Goal: Task Accomplishment & Management: Complete application form

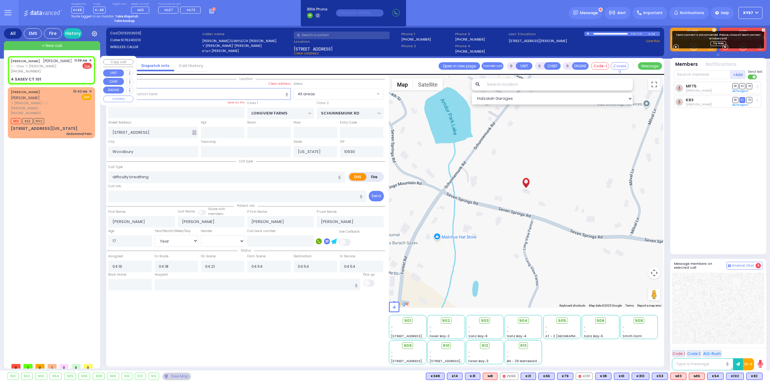
select select "Year"
select select "[DEMOGRAPHIC_DATA]"
type input "2"
type input "1"
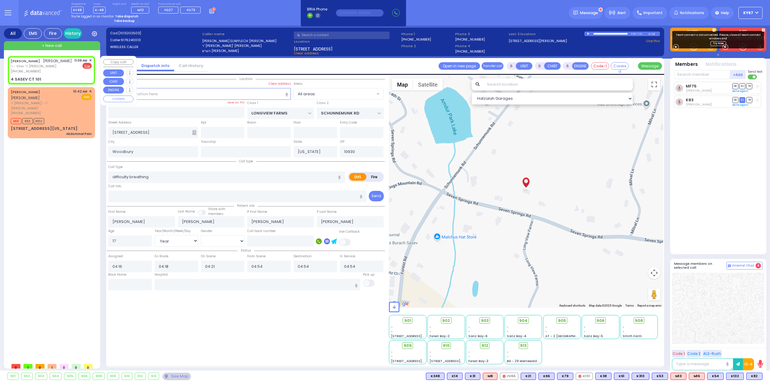
select select
radio input "false"
radio input "true"
type input "[PERSON_NAME]"
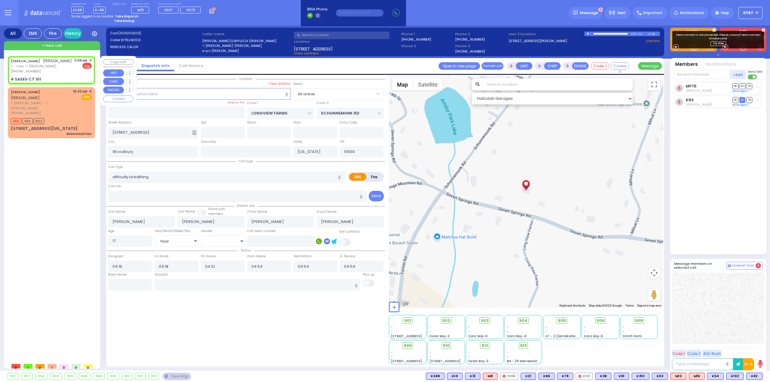
select select
type input "11:09"
select select "Hatzalah Garages"
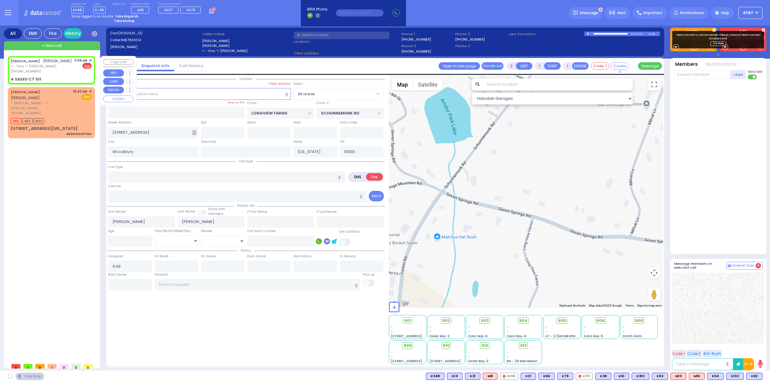
type input "[GEOGRAPHIC_DATA]"
type input "4 SASEV CT"
type input "101"
type input "Monroe"
type input "10950"
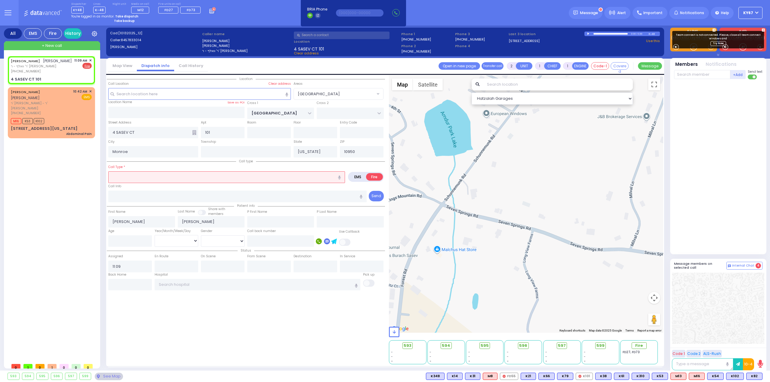
select select "[GEOGRAPHIC_DATA]"
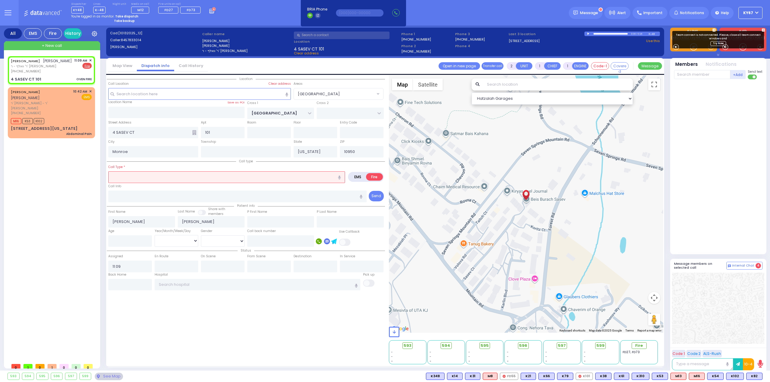
select select
type input "OVEN FIRE"
radio input "true"
select select
select select "Hatzalah Garages"
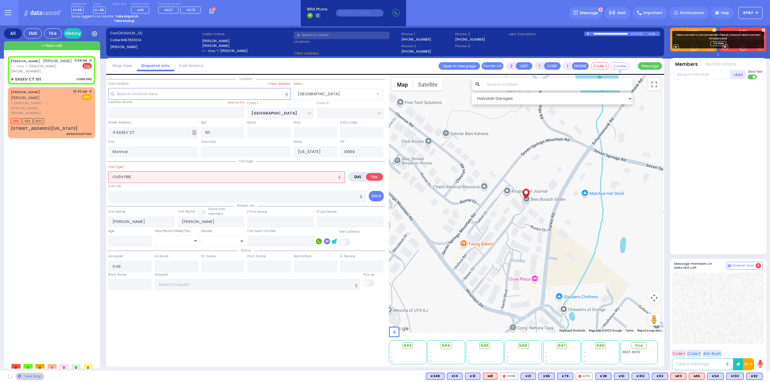
select select
radio input "true"
select select
select select "Hatzalah Garages"
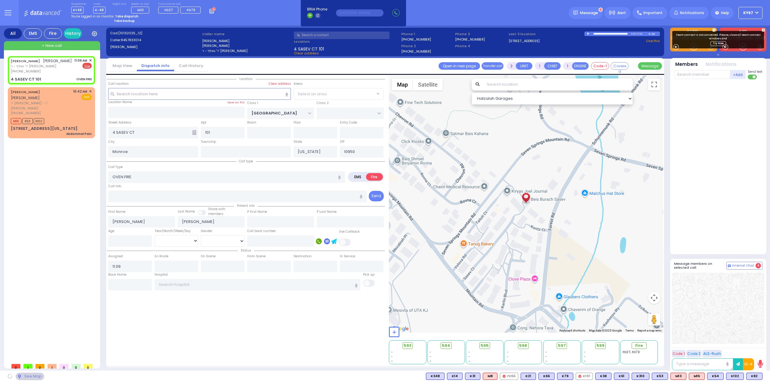
select select "[GEOGRAPHIC_DATA]"
select select
radio input "true"
select select
type input "11:10"
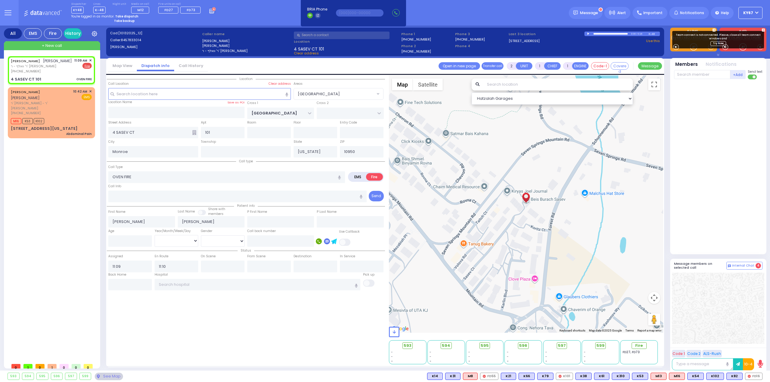
select select "Hatzalah Garages"
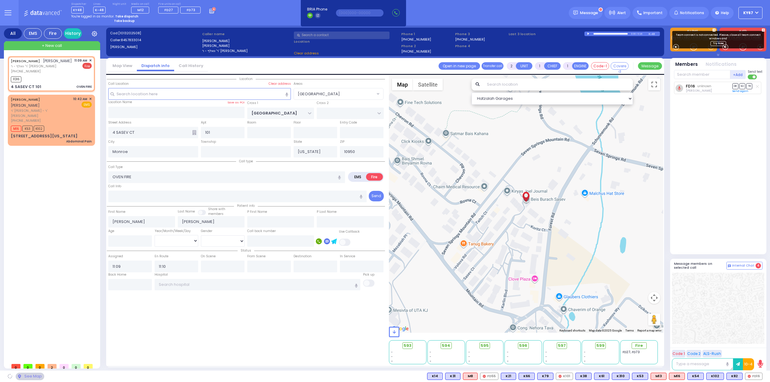
select select "[GEOGRAPHIC_DATA]"
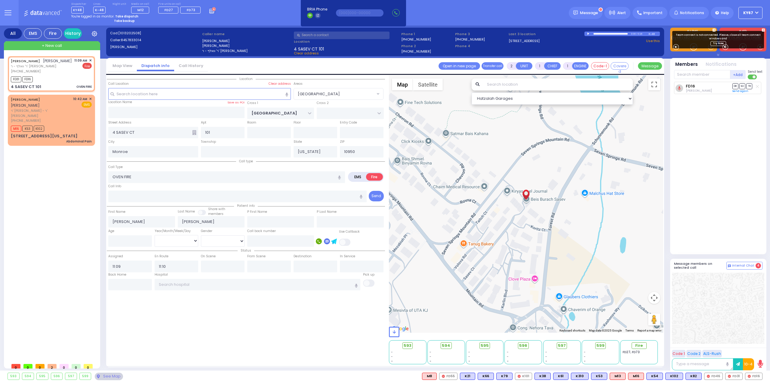
select select
radio input "true"
select select
select select "[GEOGRAPHIC_DATA]"
select select "Hatzalah Garages"
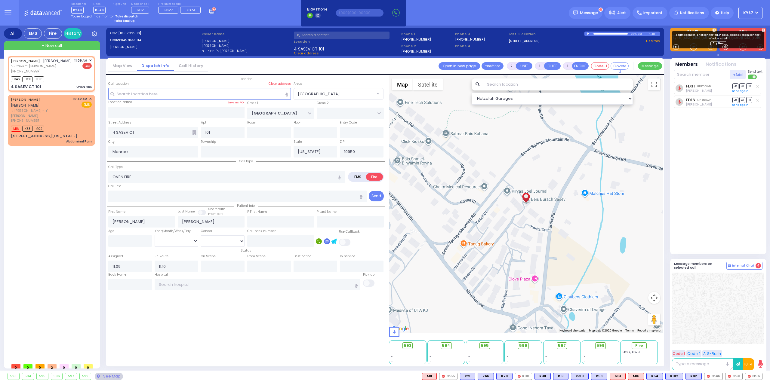
select select
radio input "true"
select select
select select "[GEOGRAPHIC_DATA]"
select select "Hatzalah Garages"
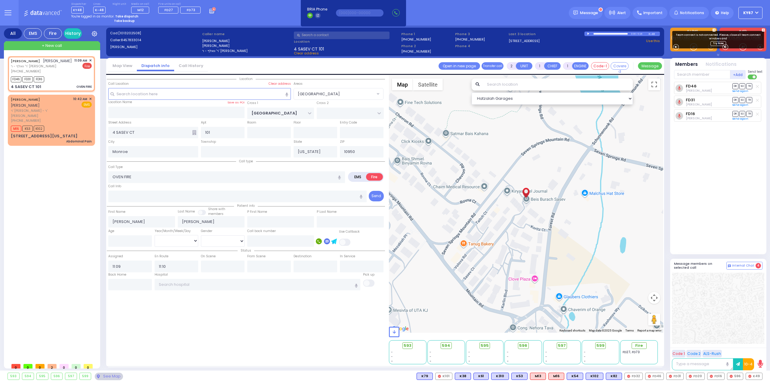
select select
radio input "true"
select select
radio input "true"
select select
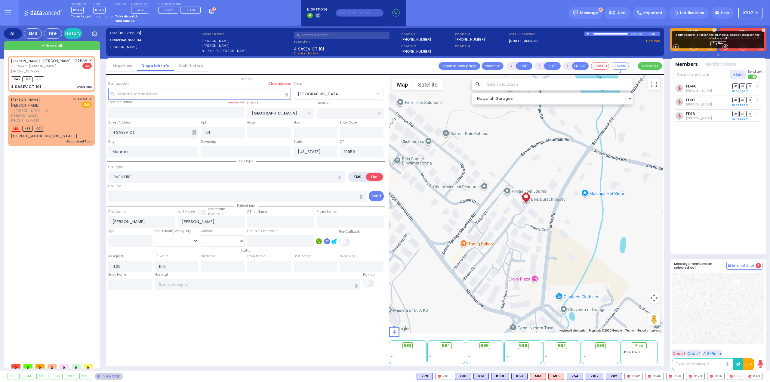
radio input "true"
select select
radio input "true"
select select
select select "[GEOGRAPHIC_DATA]"
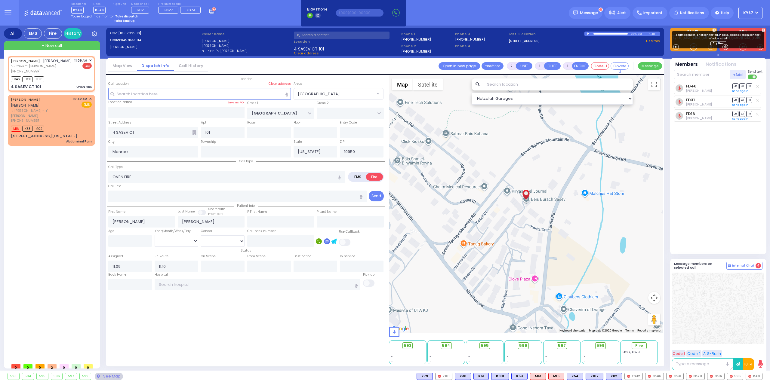
select select "Hatzalah Garages"
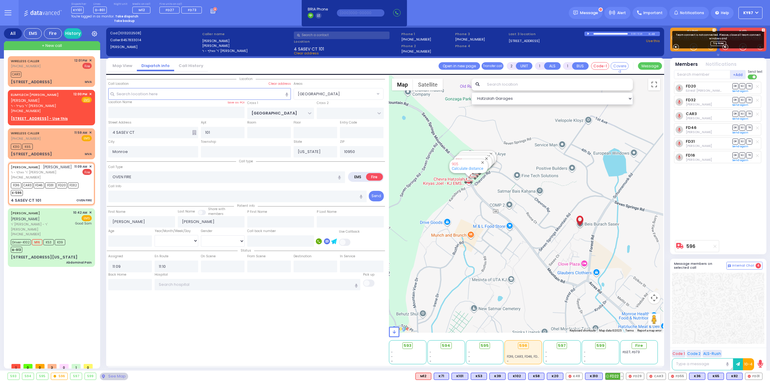
click at [617, 376] on span "FD22" at bounding box center [614, 376] width 18 height 7
click at [638, 376] on span "FD29" at bounding box center [635, 376] width 18 height 7
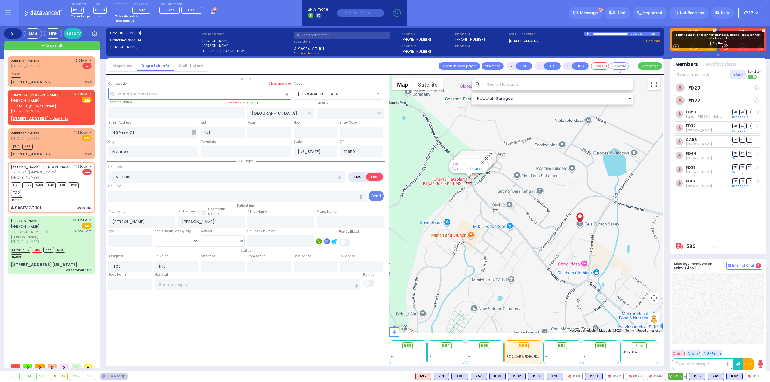
click at [676, 377] on span "FD55" at bounding box center [677, 376] width 18 height 7
select select
radio input "true"
select select
select select "Hatzalah Garages"
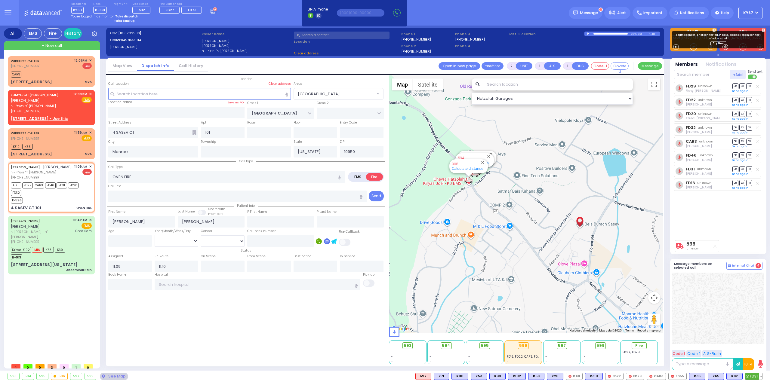
click at [754, 378] on span "FD31" at bounding box center [753, 376] width 17 height 7
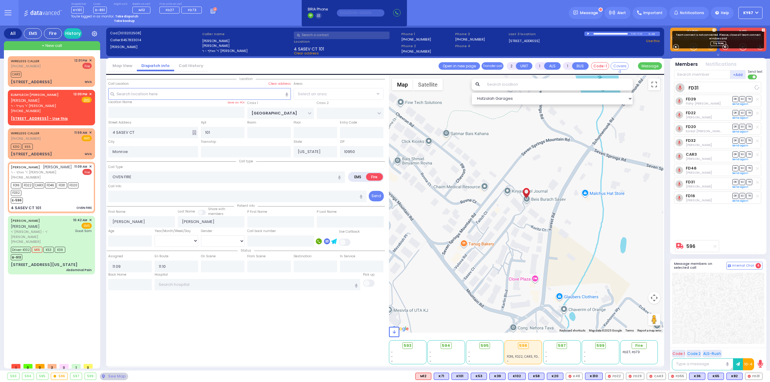
select select "[GEOGRAPHIC_DATA]"
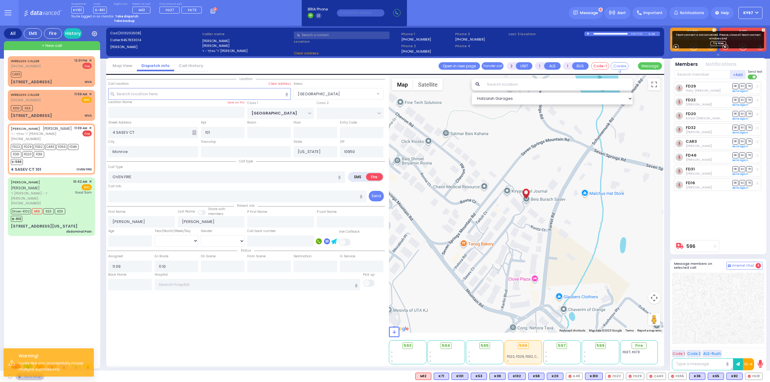
select select
radio input "true"
select select
select select "Hatzalah Garages"
select select
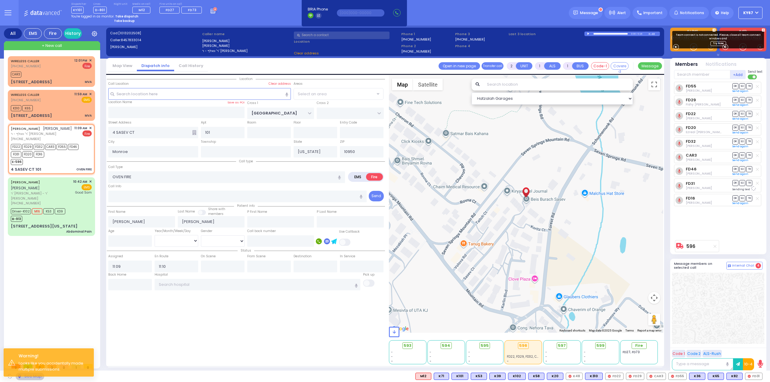
radio input "true"
select select
select select "Hatzalah Garages"
select select "[GEOGRAPHIC_DATA]"
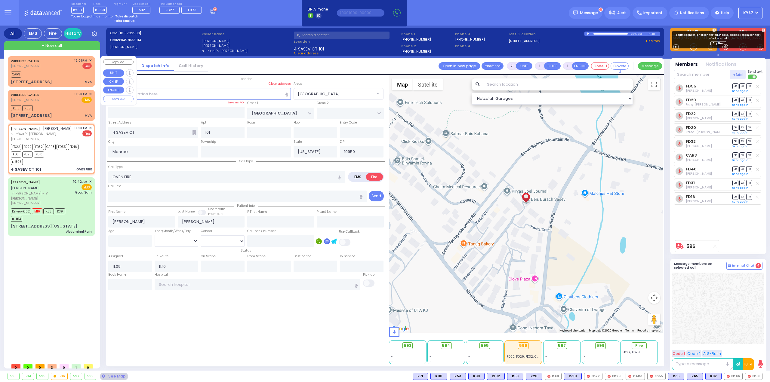
click at [40, 68] on div "[PHONE_NUMBER]" at bounding box center [26, 66] width 31 height 5
type input "4"
select select
type input "MVA"
radio input "true"
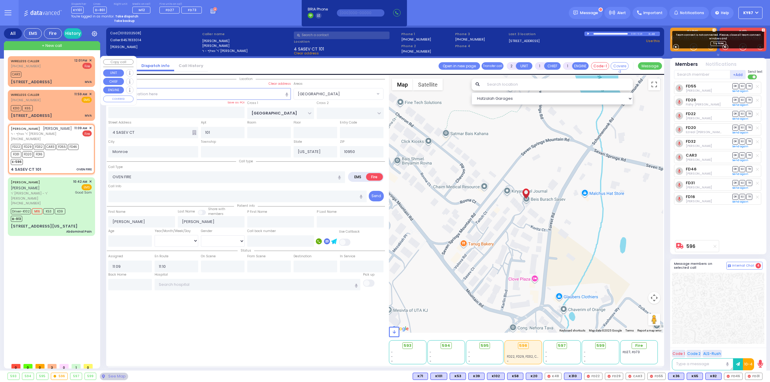
select select
type input "12:01"
type input "12:02"
select select "Hatzalah Garages"
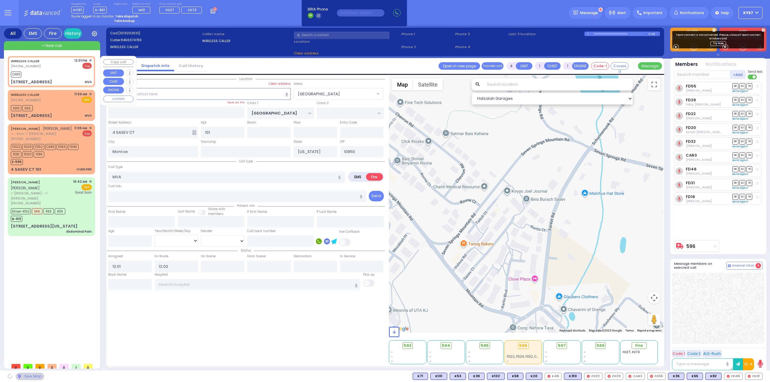
type input "LUBLIN WAY"
type input "RIMENEV COURT"
type input "[STREET_ADDRESS]"
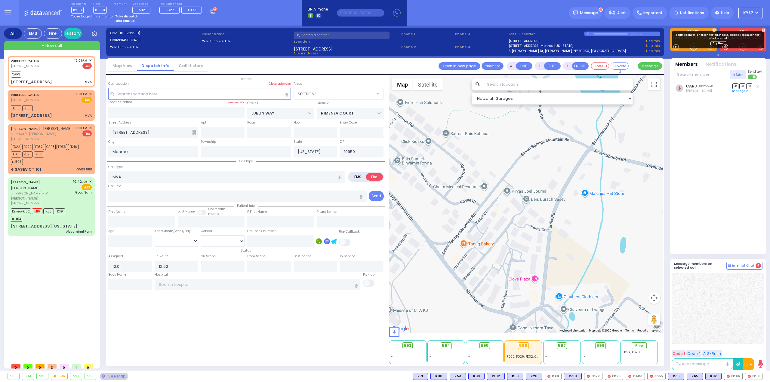
select select "SECTION 1"
click at [595, 377] on span "FD22" at bounding box center [593, 376] width 18 height 7
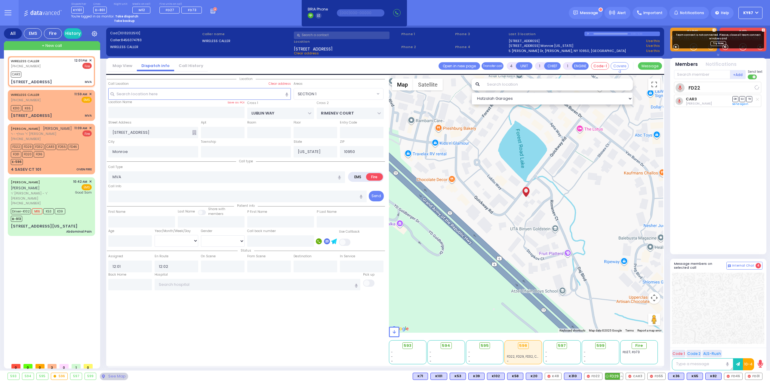
click at [614, 378] on span "FD29" at bounding box center [614, 376] width 18 height 7
click at [657, 377] on span "FD55" at bounding box center [656, 376] width 18 height 7
click at [739, 376] on span "FD46" at bounding box center [733, 376] width 18 height 7
select select
radio input "true"
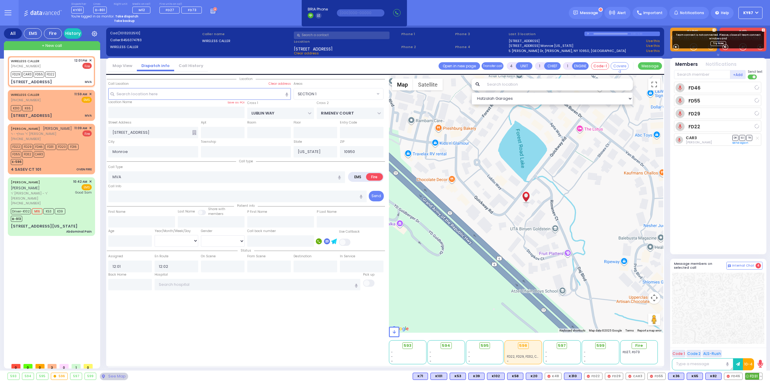
select select
select select "Hatzalah Garages"
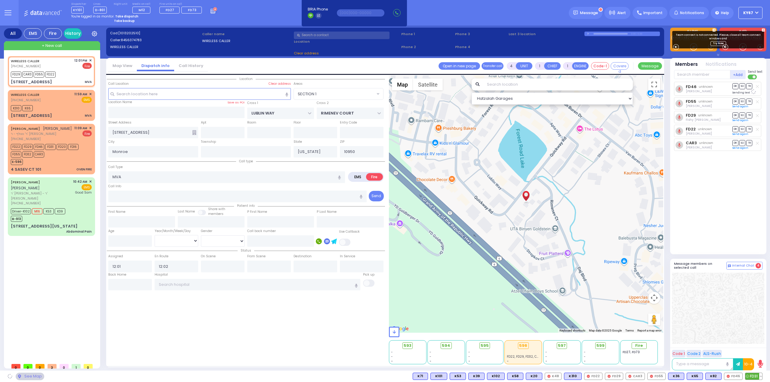
click at [755, 378] on span "FD31" at bounding box center [753, 376] width 17 height 7
select select "SECTION 1"
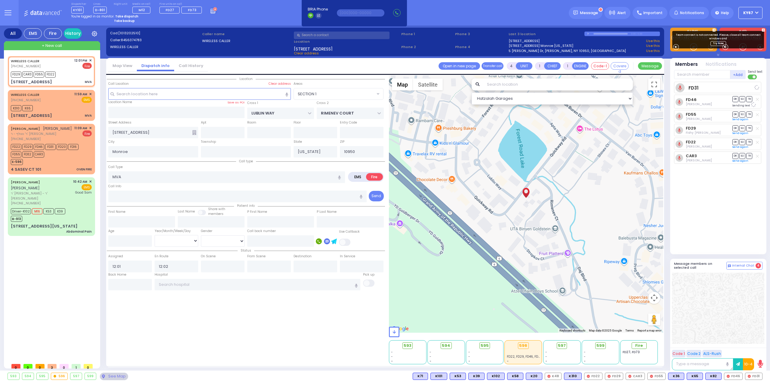
select select
radio input "true"
select select
select select "Hatzalah Garages"
radio input "true"
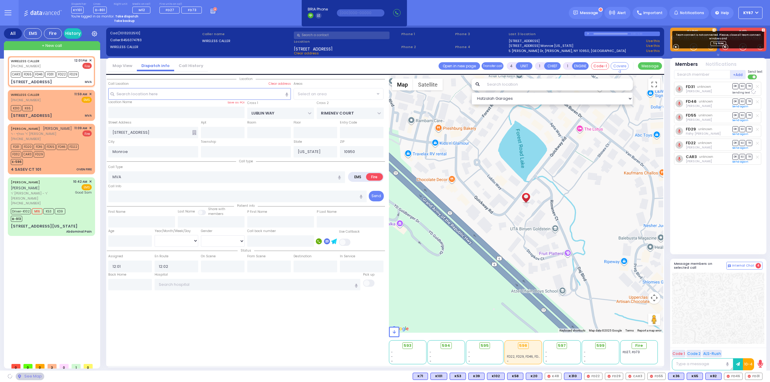
select select
select select "SECTION 1"
select select "Hatzalah Garages"
select select "SECTION 1"
select select
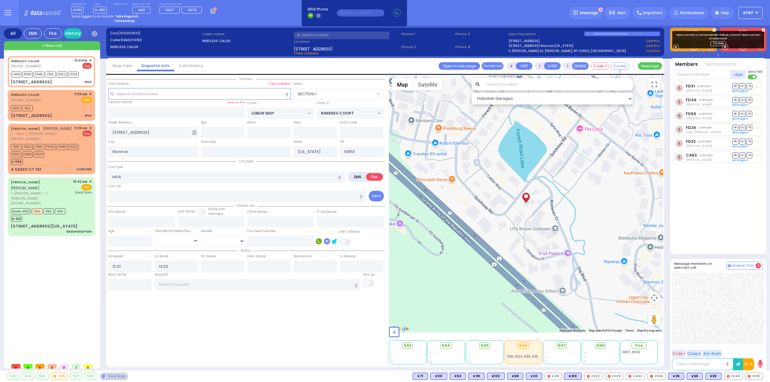
radio input "true"
select select
select select "Hatzalah Garages"
select select "SECTION 1"
select select
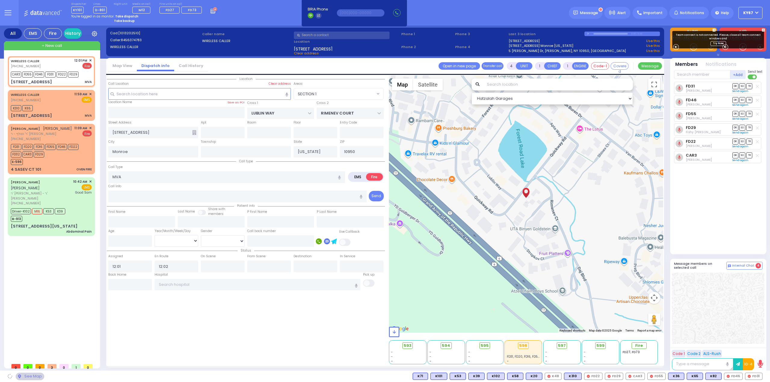
radio input "true"
select select
select select "Hatzalah Garages"
select select "SECTION 1"
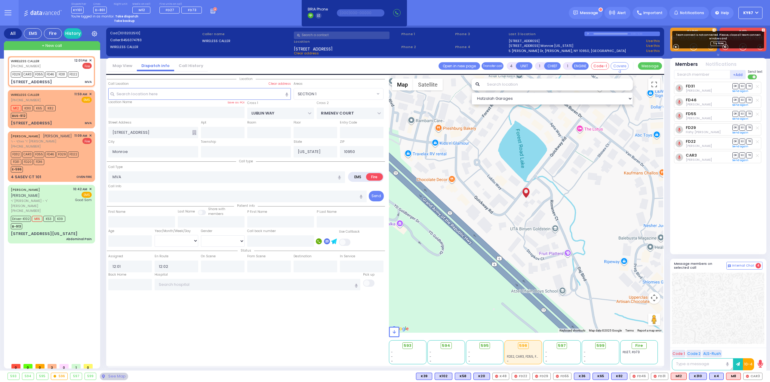
select select "SECTION 1"
select select
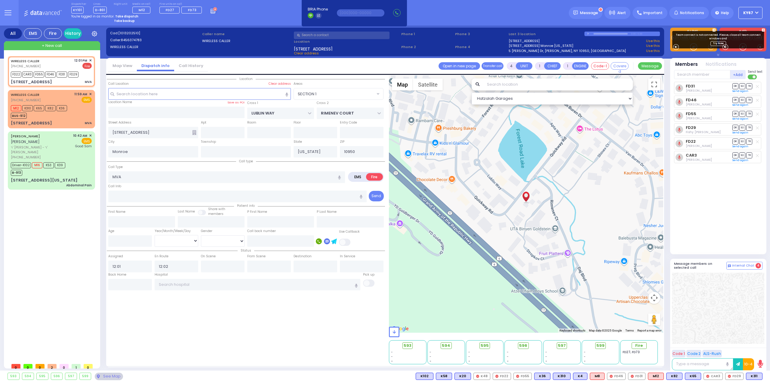
click at [7, 14] on icon at bounding box center [8, 12] width 7 height 7
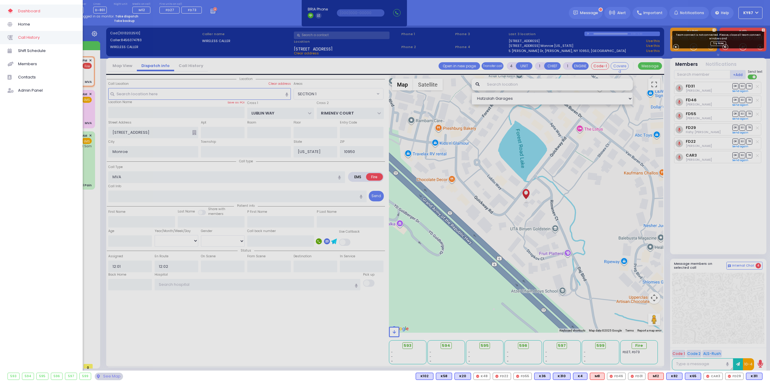
click at [37, 38] on span "Call History" at bounding box center [46, 38] width 57 height 8
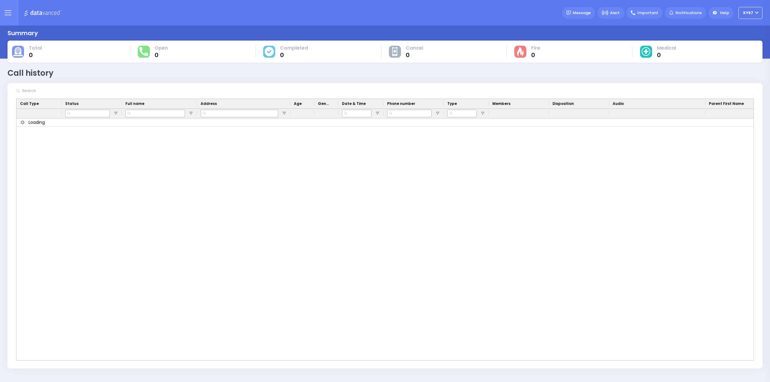
click at [33, 89] on input "text" at bounding box center [65, 90] width 90 height 11
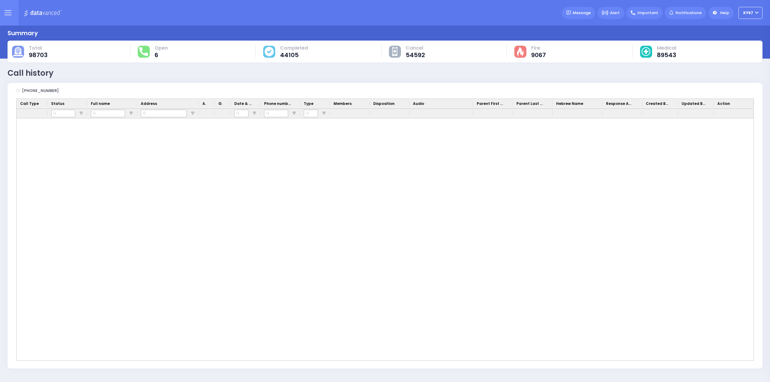
click at [52, 92] on input "845 662 3200" at bounding box center [65, 90] width 90 height 11
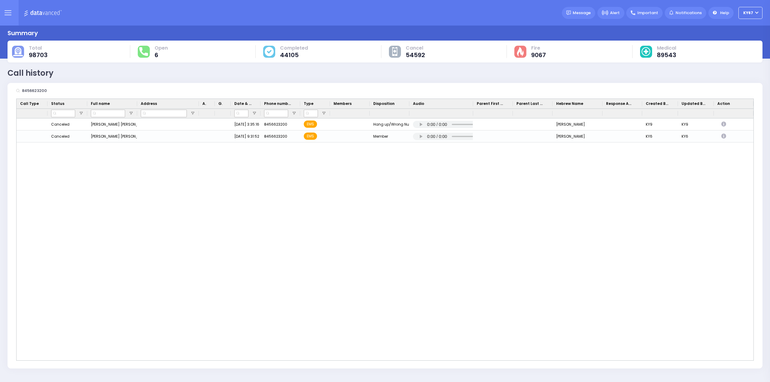
click at [49, 92] on input "8456623200" at bounding box center [65, 90] width 90 height 11
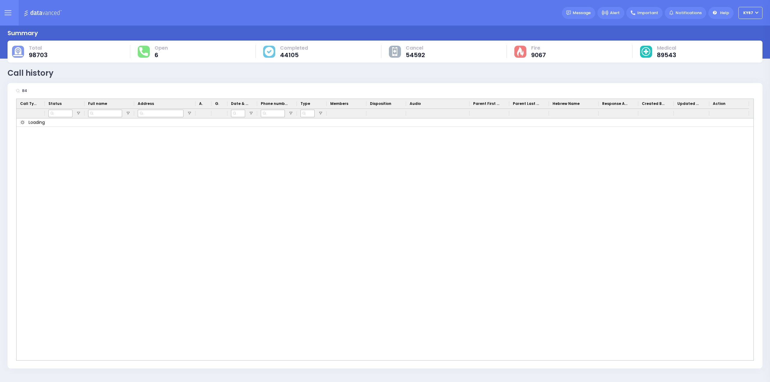
type input "8"
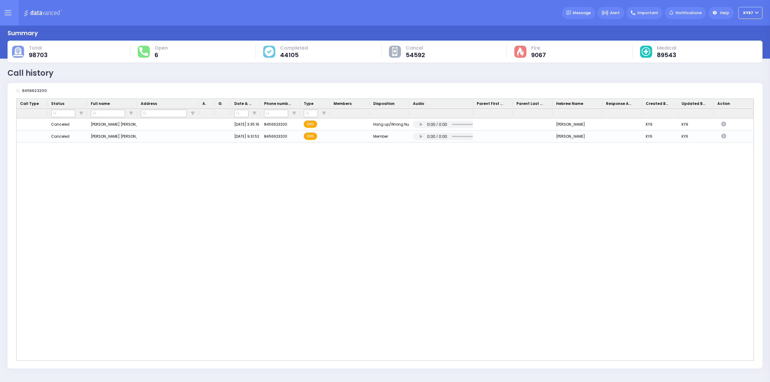
click at [55, 90] on input "8456623200" at bounding box center [65, 90] width 90 height 11
drag, startPoint x: 53, startPoint y: 90, endPoint x: 0, endPoint y: 90, distance: 53.2
click at [0, 90] on div "Summary Total 98703 Open 6 Completed 44105" at bounding box center [385, 199] width 770 height 347
type input "8456623200"
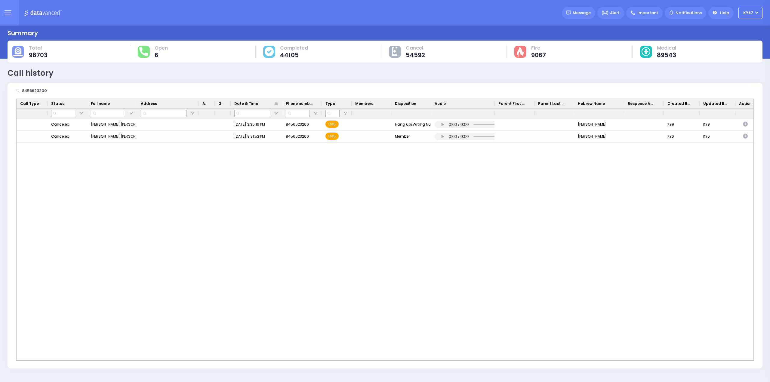
drag, startPoint x: 260, startPoint y: 103, endPoint x: 282, endPoint y: 102, distance: 21.7
click at [282, 102] on div at bounding box center [282, 104] width 2 height 10
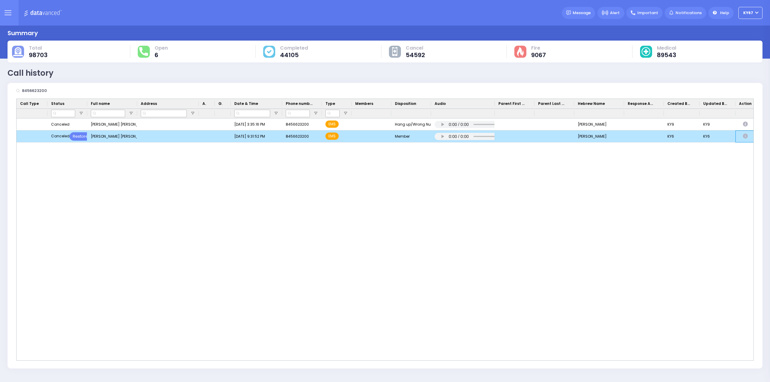
click at [745, 136] on icon "Press SPACE to deselect this row." at bounding box center [745, 136] width 7 height 5
select select
select select "Member"
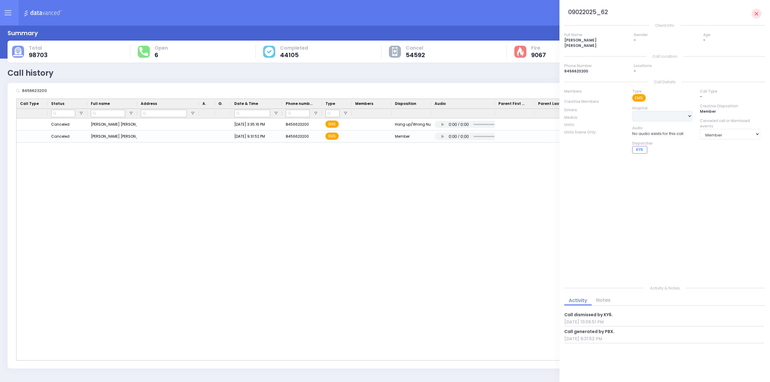
click at [454, 237] on div "Canceled Restore MOSHE YEKUSIEL SCHWARTZ משה יקותיאל שווארץ 10/5/2025 3:35:16 P…" at bounding box center [385, 239] width 736 height 242
click at [760, 13] on link at bounding box center [756, 14] width 10 height 10
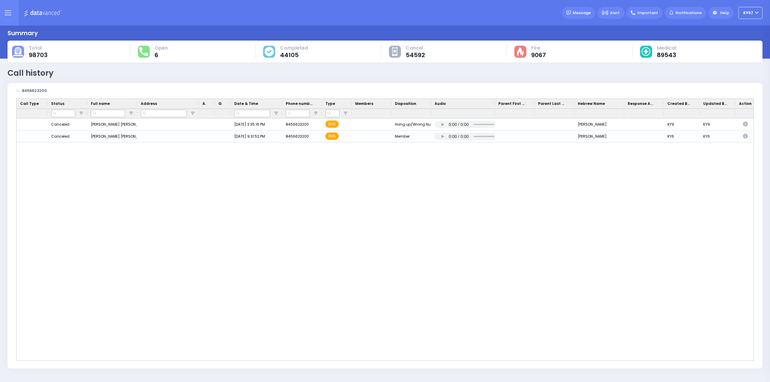
click at [710, 225] on div "Canceled Restore MOSHE YEKUSIEL SCHWARTZ משה יקותיאל שווארץ 10/5/2025 3:35:16 P…" at bounding box center [385, 239] width 736 height 242
click at [13, 14] on button at bounding box center [8, 13] width 22 height 26
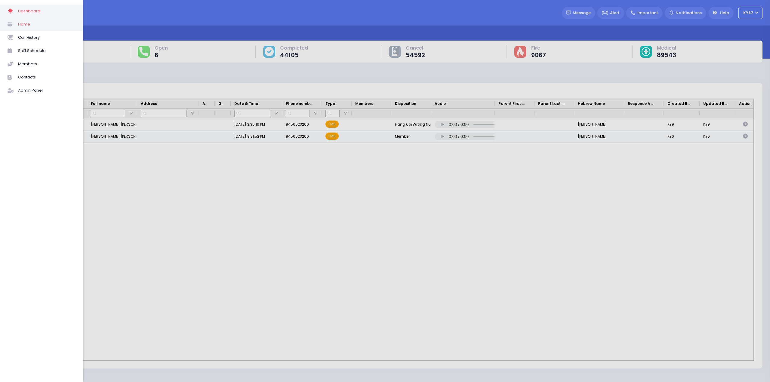
click at [26, 21] on span "Home" at bounding box center [46, 24] width 57 height 8
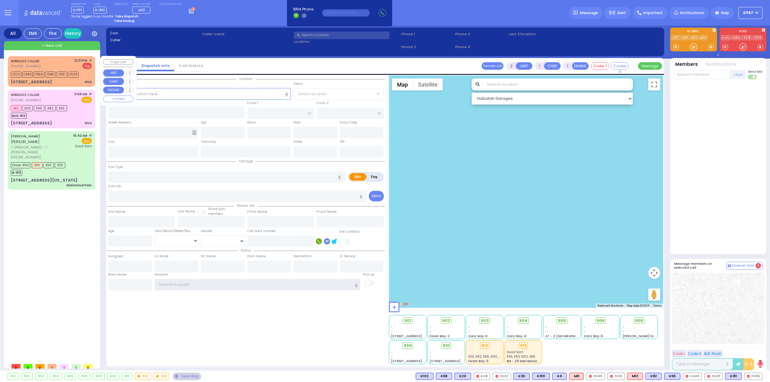
type input "Ky67"
click at [89, 59] on div "12:01 PM ✕" at bounding box center [83, 60] width 18 height 5
type input "4"
select select
type input "MVA"
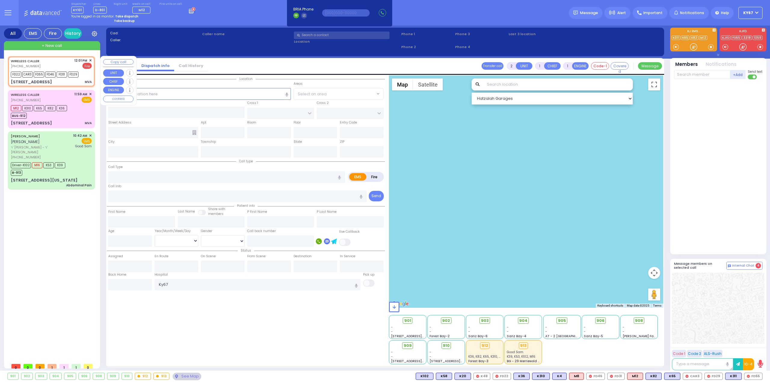
radio input "false"
radio input "true"
select select
type input "12:01"
type input "12:02"
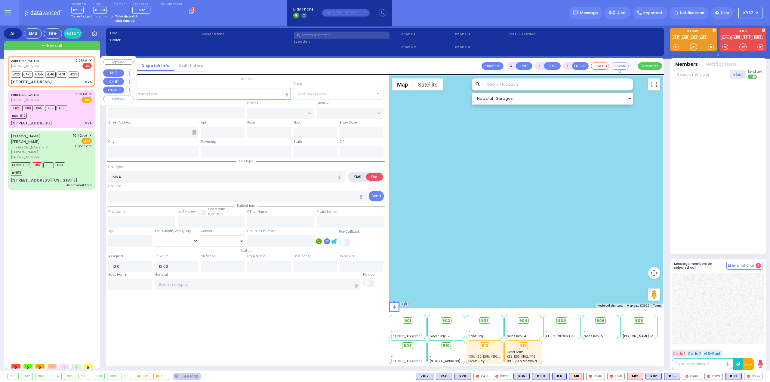
type input "LUBLIN WAY"
type input "RIMENEV COURT"
type input "[STREET_ADDRESS]"
type input "Monroe"
type input "[US_STATE]"
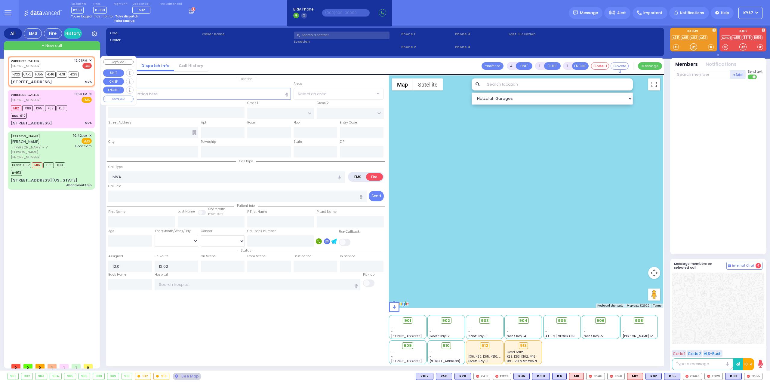
type input "10950"
select select "Hatzalah Garages"
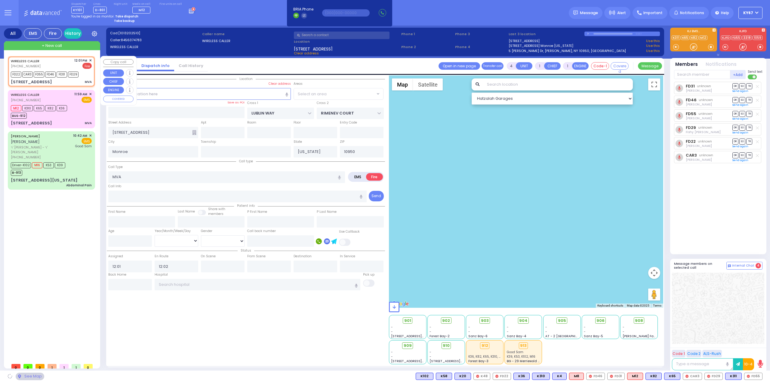
select select "SECTION 1"
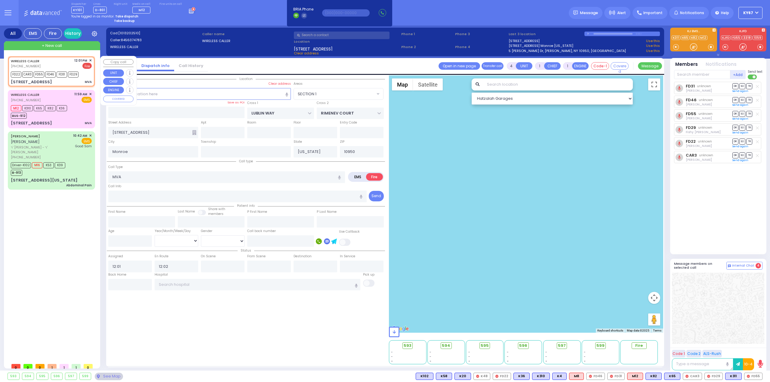
click at [90, 60] on span "✕" at bounding box center [90, 60] width 3 height 5
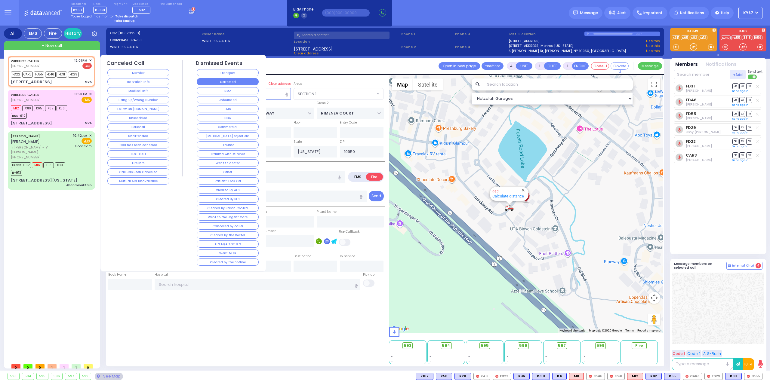
click at [202, 80] on button "Corrected" at bounding box center [228, 81] width 62 height 7
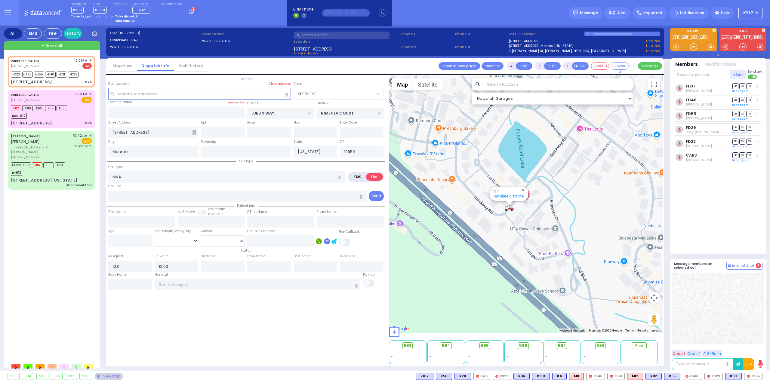
select select
radio input "true"
select select
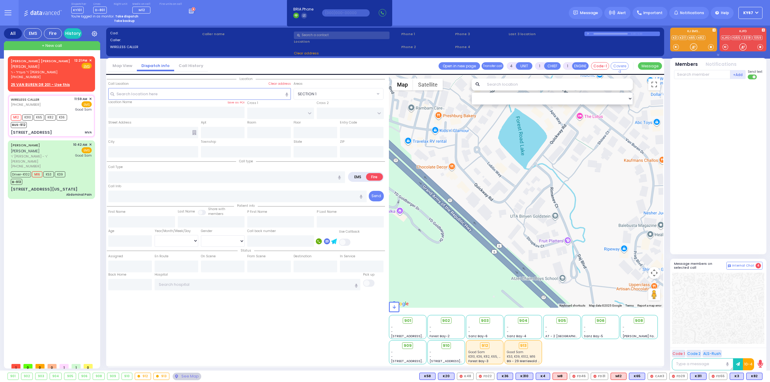
type input "6"
select select
type input "MVA"
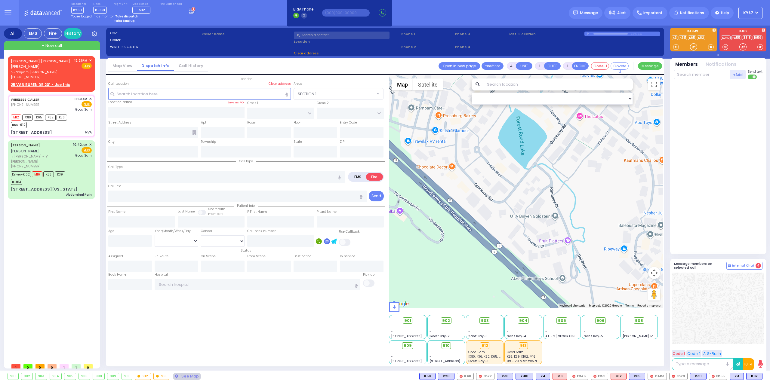
radio input "true"
type input "Raizy"
type input "Kohn"
type input "22"
select select "Year"
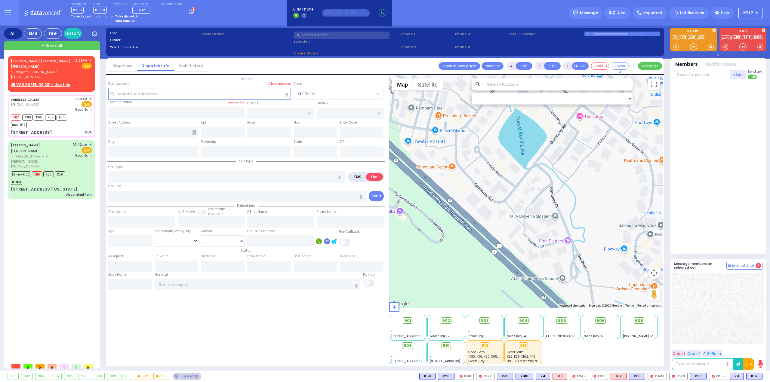
select select "[DEMOGRAPHIC_DATA]"
type input "11:59"
type input "12:08"
type input "Good Samaritan Hospital"
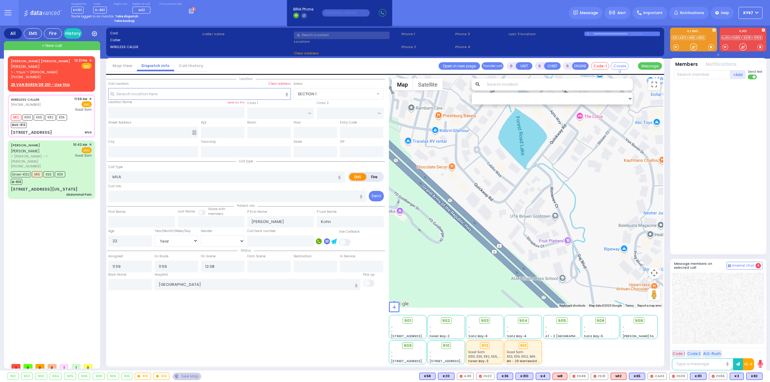
select select "Hatzalah Garages"
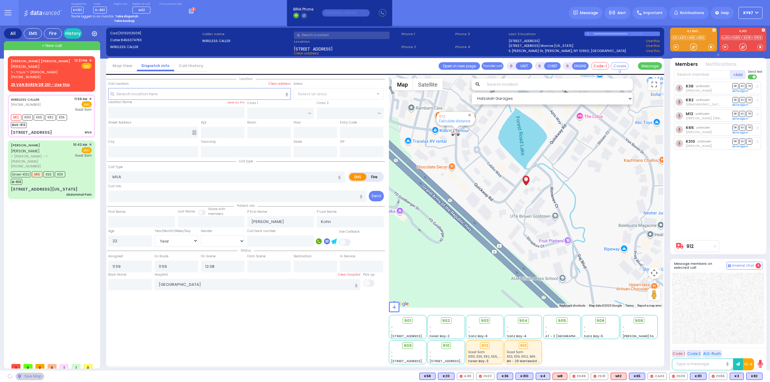
type input "LUBLIN WAY"
type input "RIMENEV COURT"
type input "[STREET_ADDRESS]"
type input "Monroe"
type input "[US_STATE]"
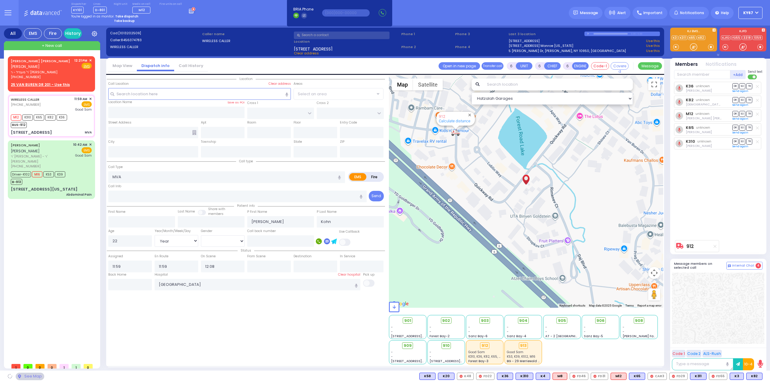
type input "10950"
select select "SECTION 1"
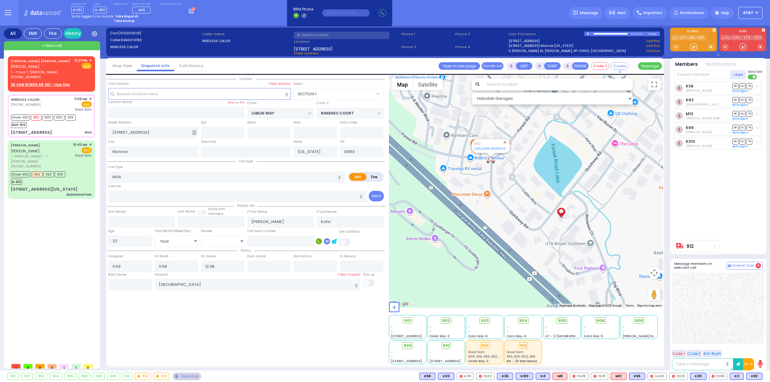
select select
radio input "true"
select select "Year"
select select "[DEMOGRAPHIC_DATA]"
select select "Hatzalah Garages"
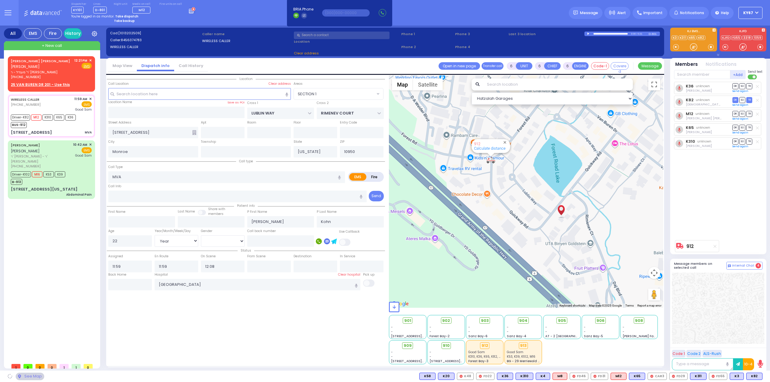
select select "SECTION 1"
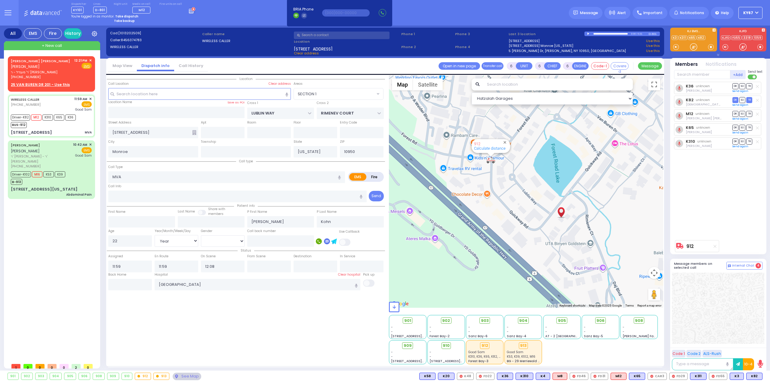
select select
radio input "true"
select select "Year"
select select "[DEMOGRAPHIC_DATA]"
type input "12:22"
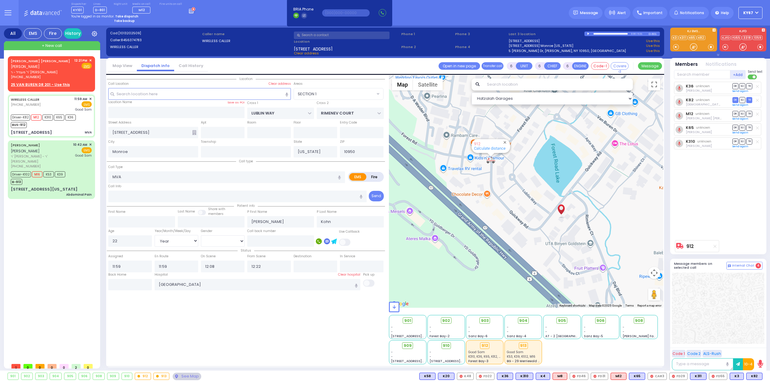
select select "Hatzalah Garages"
select select "SECTION 1"
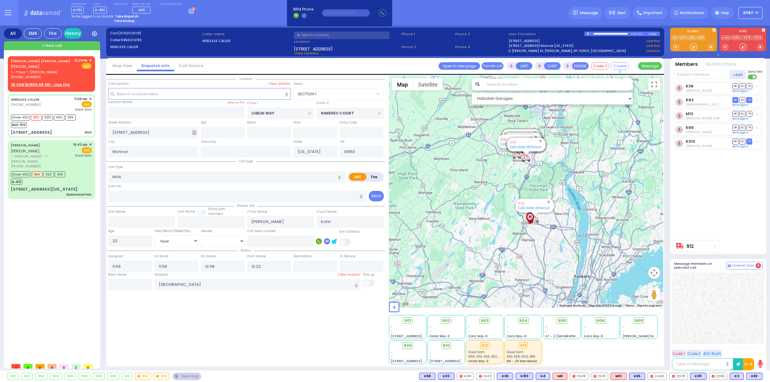
select select
radio input "true"
select select "Year"
select select "[DEMOGRAPHIC_DATA]"
select select "Hatzalah Garages"
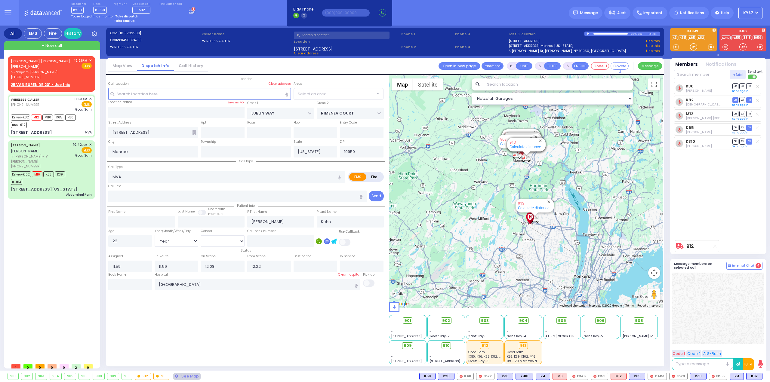
select select "SECTION 1"
select select
radio input "true"
select select "Year"
select select "[DEMOGRAPHIC_DATA]"
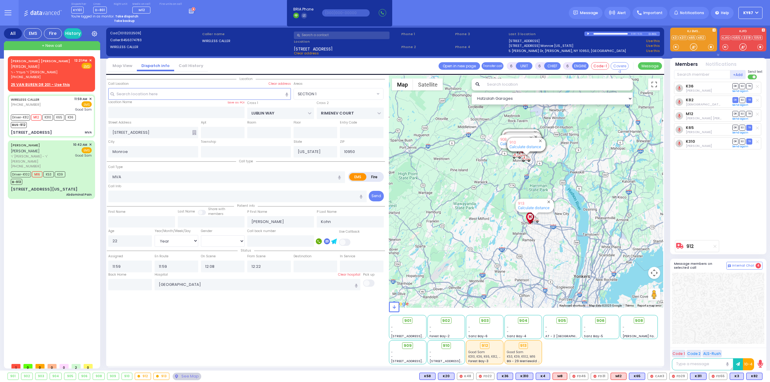
select select "Hatzalah Garages"
select select "SECTION 1"
select select
radio input "true"
select select "Year"
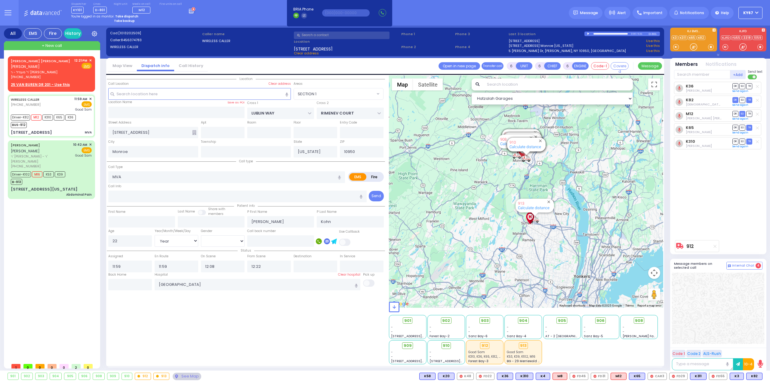
select select "[DEMOGRAPHIC_DATA]"
select select "Hatzalah Garages"
select select "SECTION 1"
select select
radio input "true"
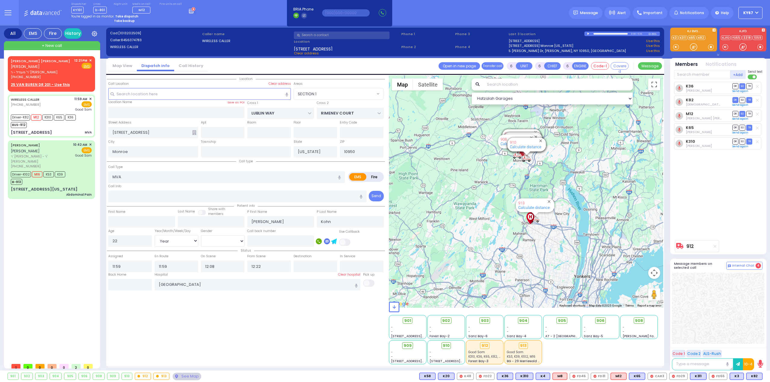
select select "Year"
select select "[DEMOGRAPHIC_DATA]"
select select "Hatzalah Garages"
select select "SECTION 1"
select select
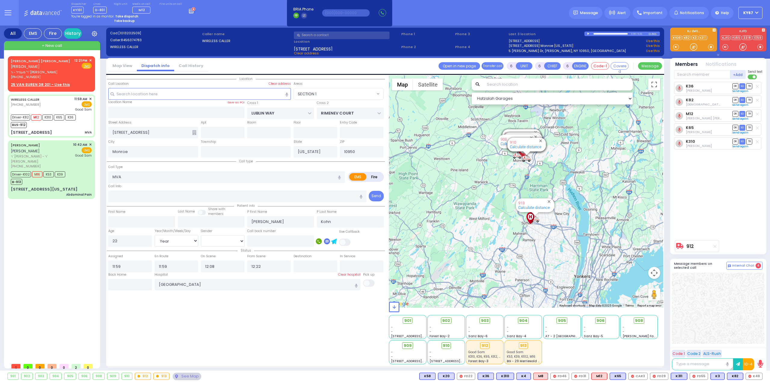
radio input "true"
select select "Year"
select select "[DEMOGRAPHIC_DATA]"
type input "12:01"
select select "Hatzalah Garages"
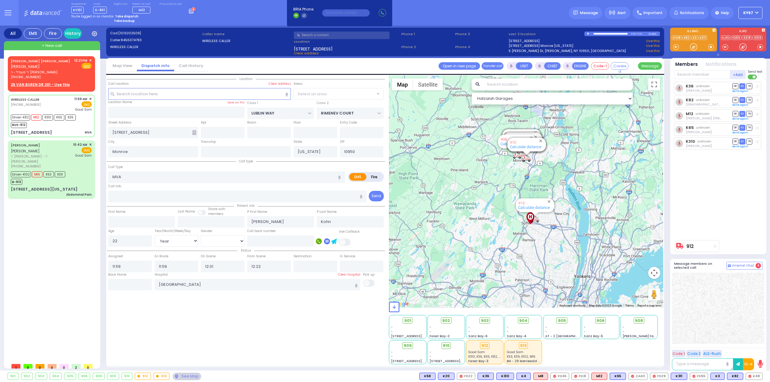
select select "SECTION 1"
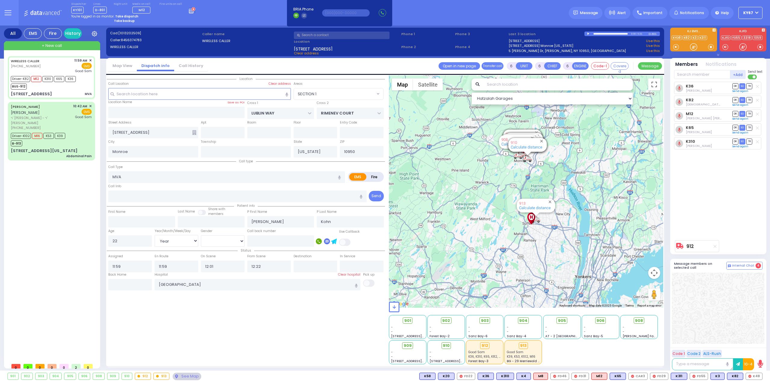
select select
radio input "true"
select select "Year"
select select "[DEMOGRAPHIC_DATA]"
type input "12:08"
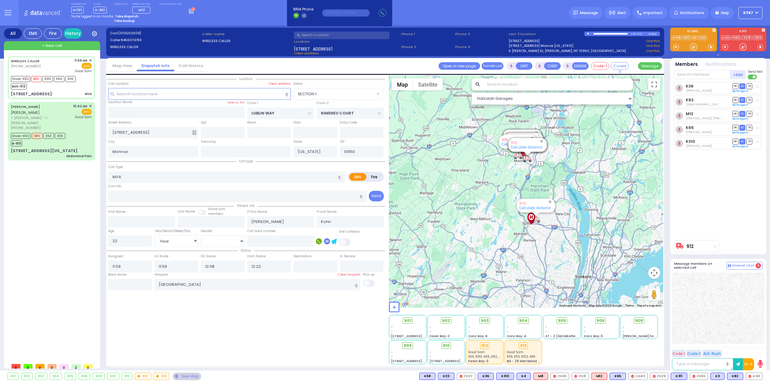
select select "Hatzalah Garages"
select select "SECTION 1"
select select
radio input "true"
select select "Year"
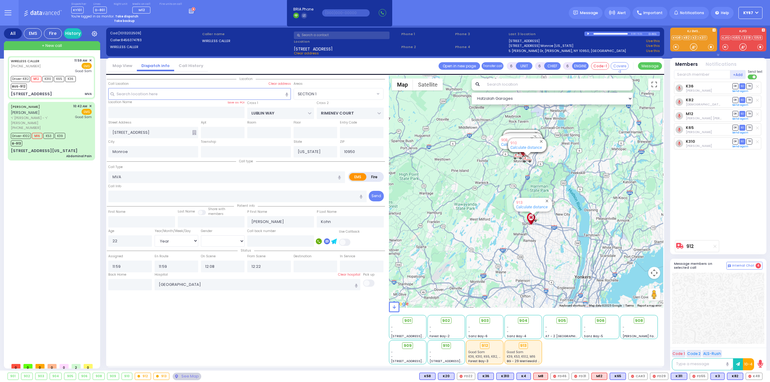
select select "[DEMOGRAPHIC_DATA]"
type input "12:01"
select select "Hatzalah Garages"
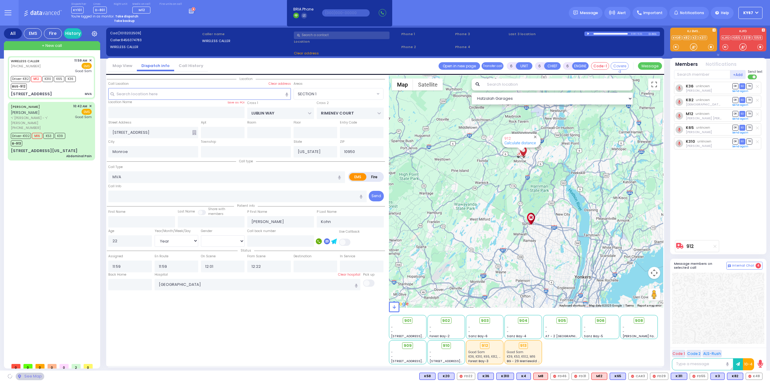
select select "SECTION 1"
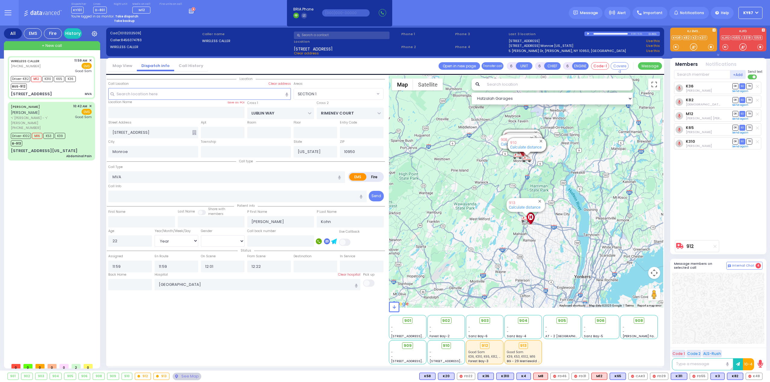
select select
radio input "true"
select select "Year"
select select "[DEMOGRAPHIC_DATA]"
type input "12:08"
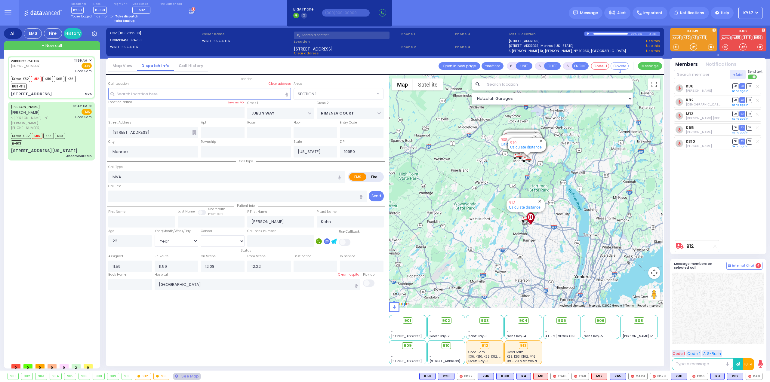
select select "Hatzalah Garages"
select select "SECTION 1"
